Goal: Navigation & Orientation: Find specific page/section

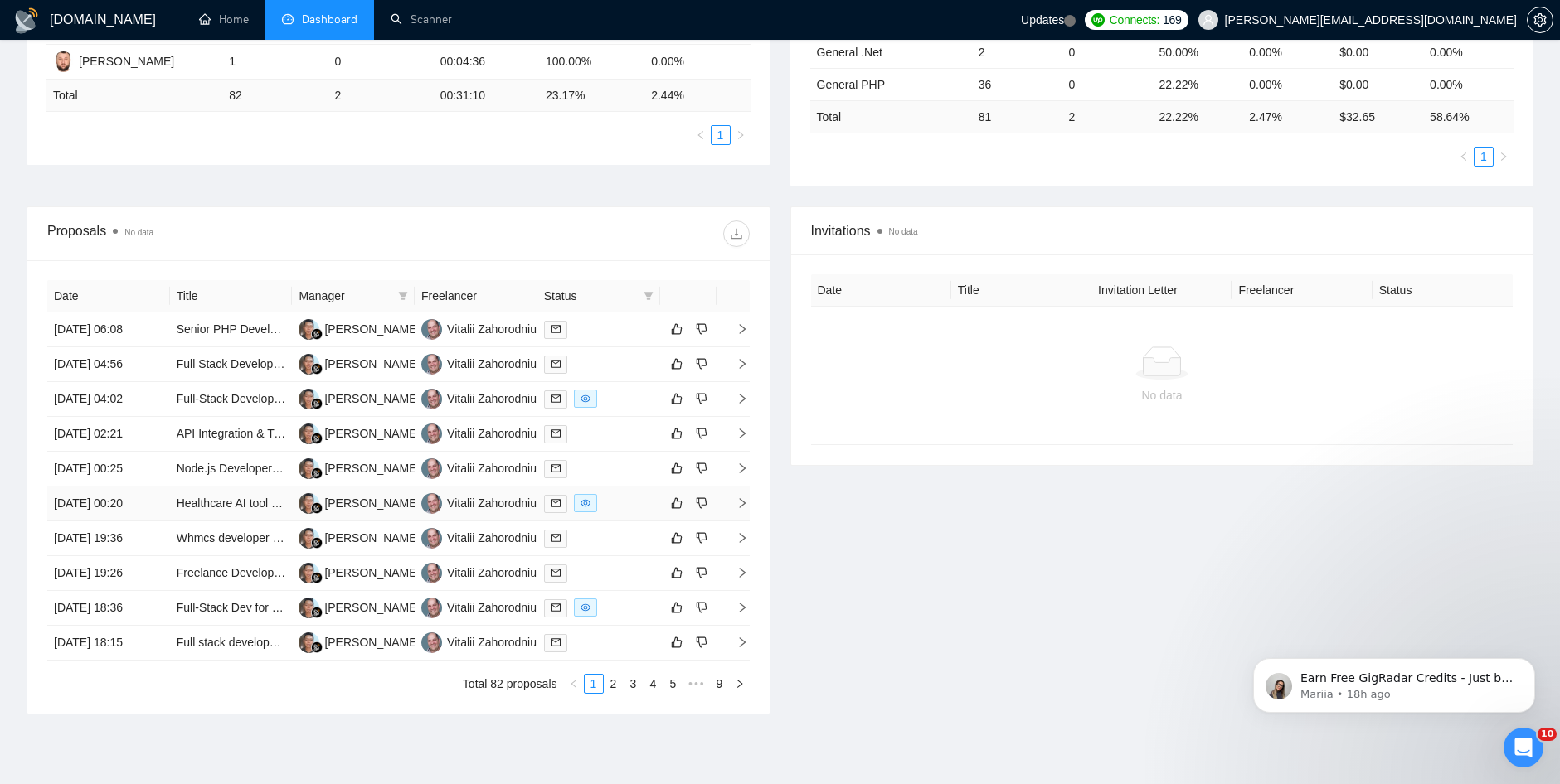
scroll to position [465, 0]
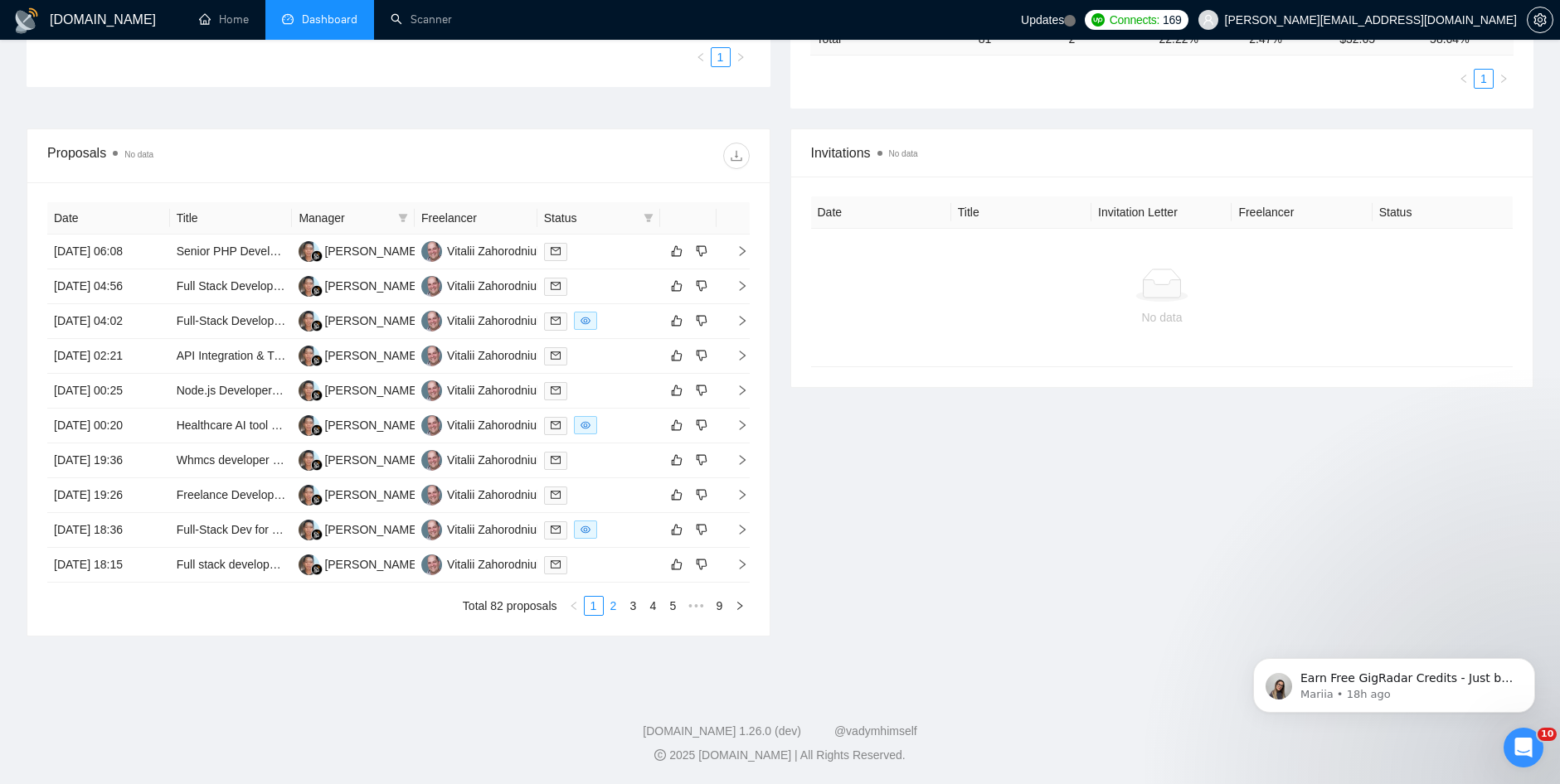
click at [609, 606] on link "2" at bounding box center [614, 606] width 18 height 18
click at [631, 609] on link "3" at bounding box center [633, 606] width 18 height 18
click at [654, 609] on link "4" at bounding box center [653, 606] width 18 height 18
click at [656, 611] on link "5" at bounding box center [653, 606] width 18 height 18
click at [656, 611] on link "6" at bounding box center [653, 606] width 18 height 18
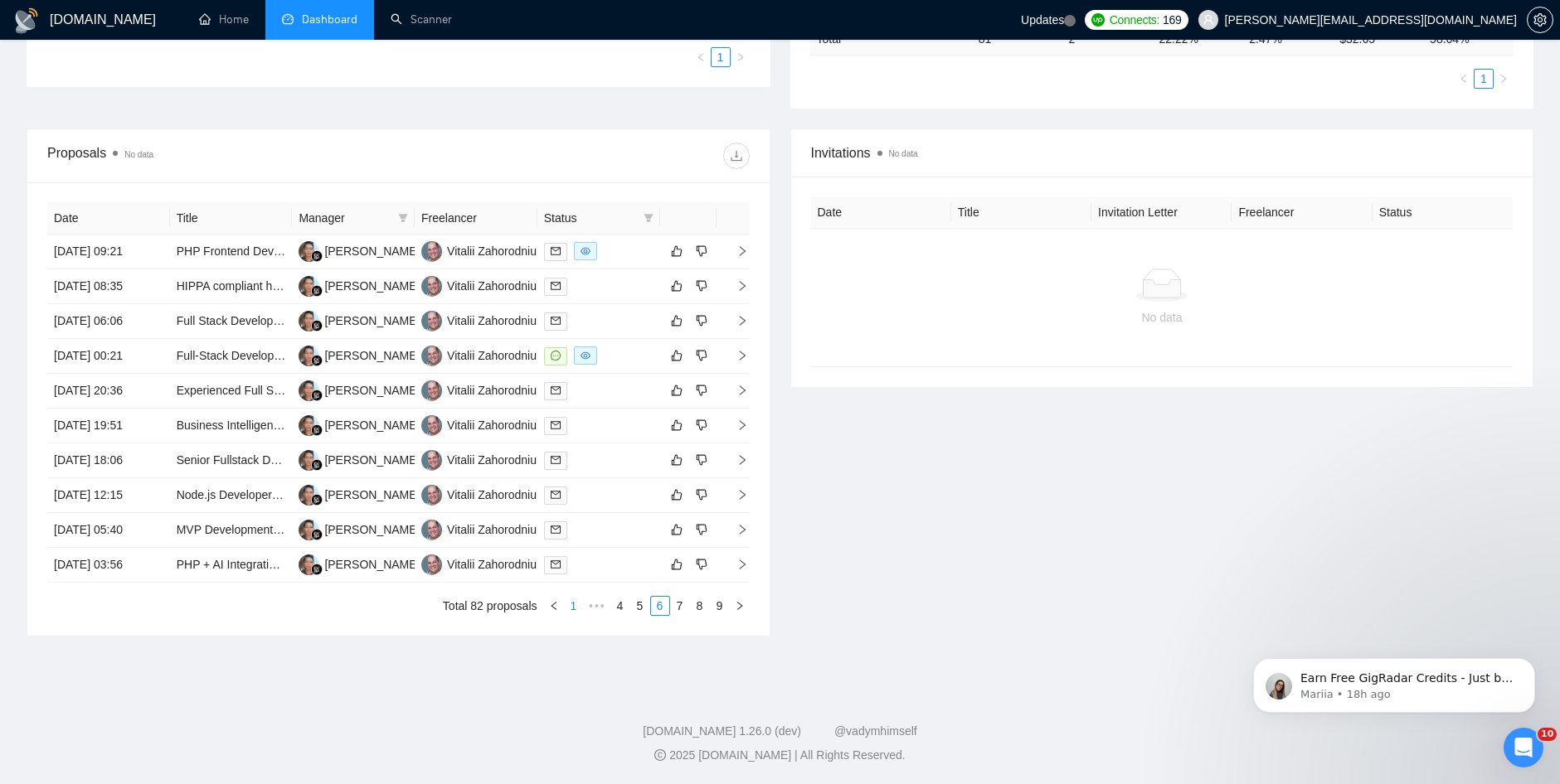
click at [571, 599] on link "1" at bounding box center [573, 606] width 18 height 18
click at [1528, 660] on icon "Dismiss notification" at bounding box center [1530, 663] width 10 height 10
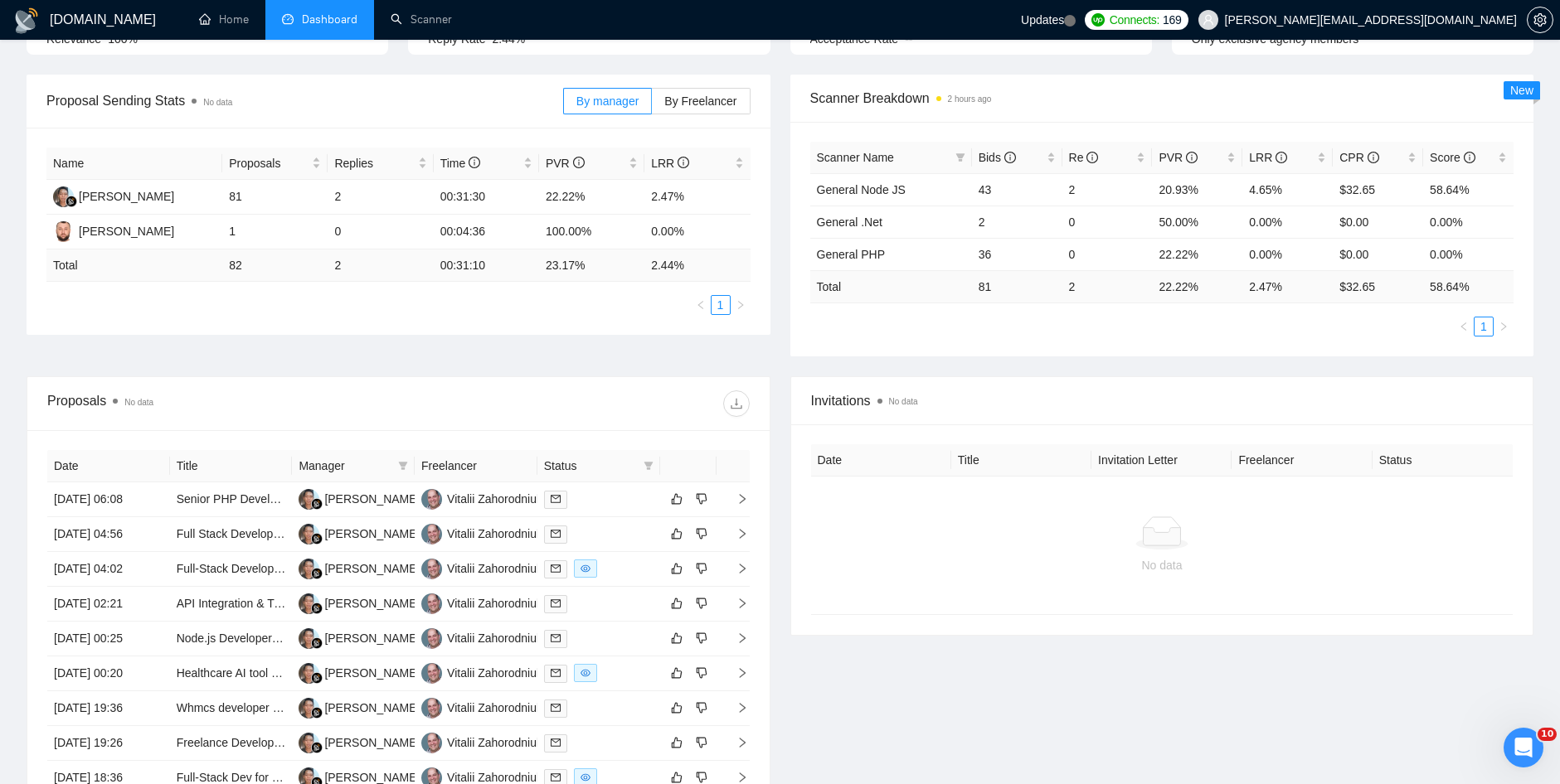
scroll to position [0, 0]
